Goal: Task Accomplishment & Management: Use online tool/utility

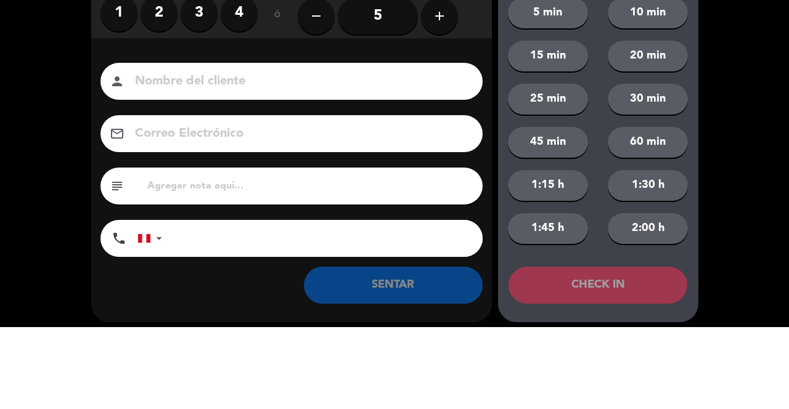
click at [121, 104] on label "1" at bounding box center [118, 94] width 37 height 37
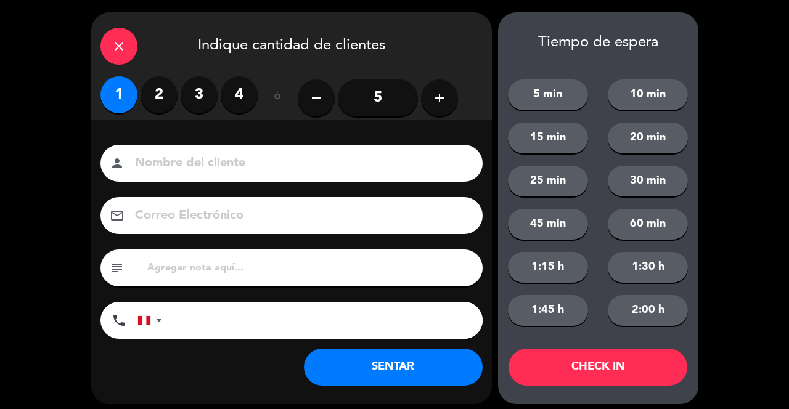
click at [253, 171] on input at bounding box center [300, 164] width 333 height 22
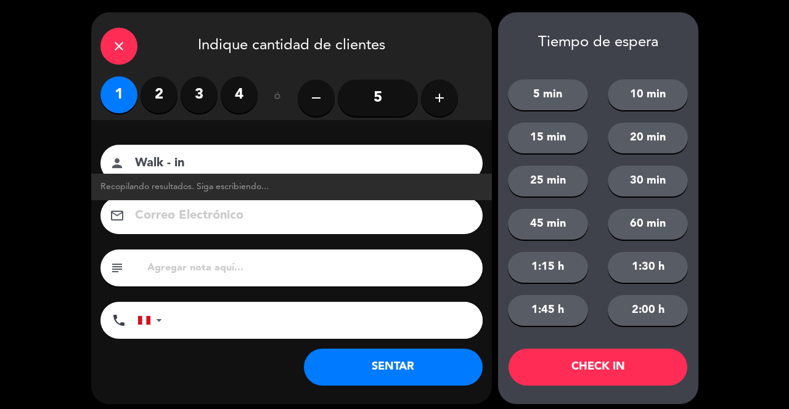
type input "Walk - in"
click at [374, 374] on button "SENTAR" at bounding box center [393, 367] width 179 height 37
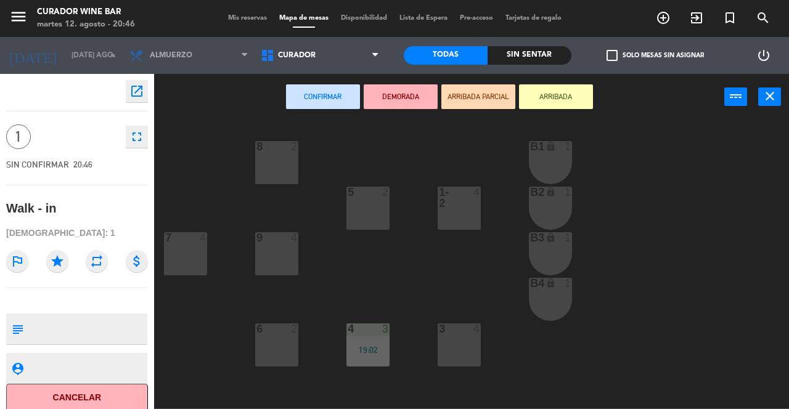
click at [287, 353] on div "6 2" at bounding box center [276, 345] width 43 height 43
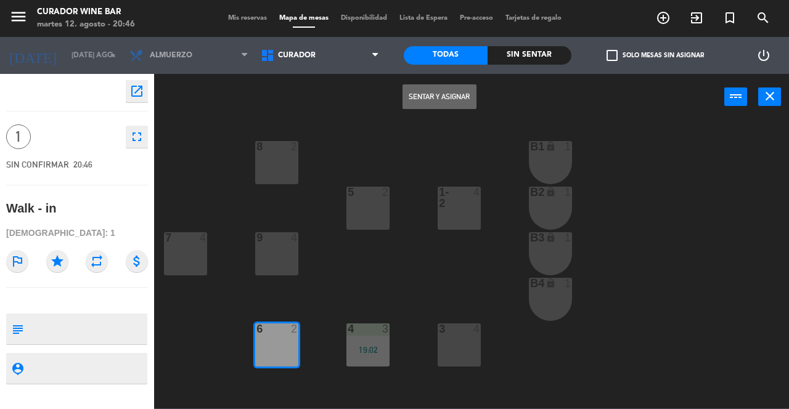
click at [436, 97] on button "Sentar y Asignar" at bounding box center [440, 96] width 74 height 25
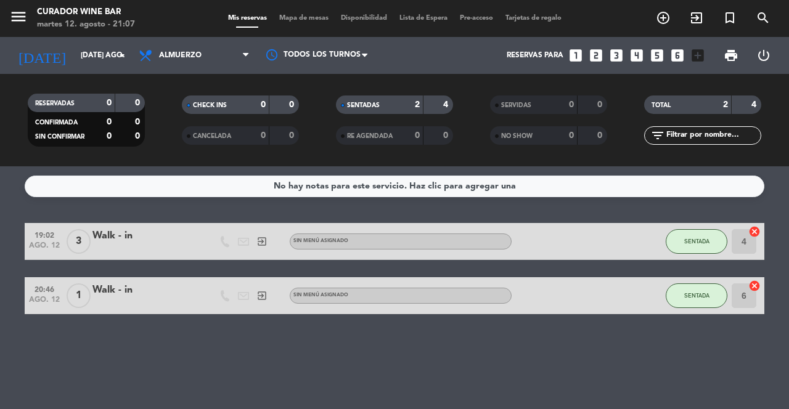
scroll to position [2, 0]
